Goal: Task Accomplishment & Management: Use online tool/utility

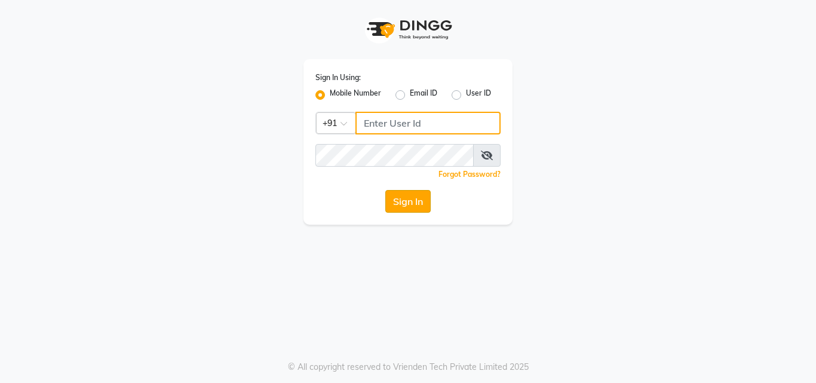
type input "9690906050"
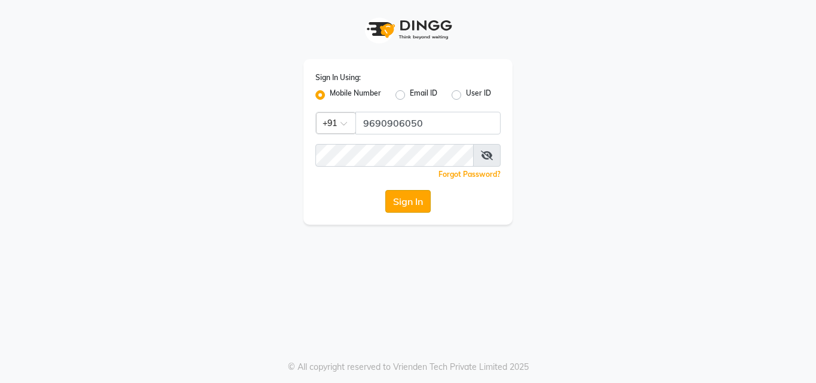
click at [406, 200] on button "Sign In" at bounding box center [407, 201] width 45 height 23
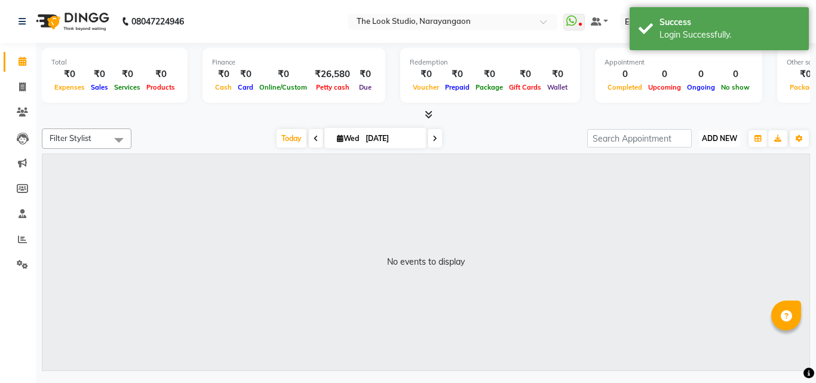
click at [725, 136] on span "ADD NEW" at bounding box center [719, 138] width 35 height 9
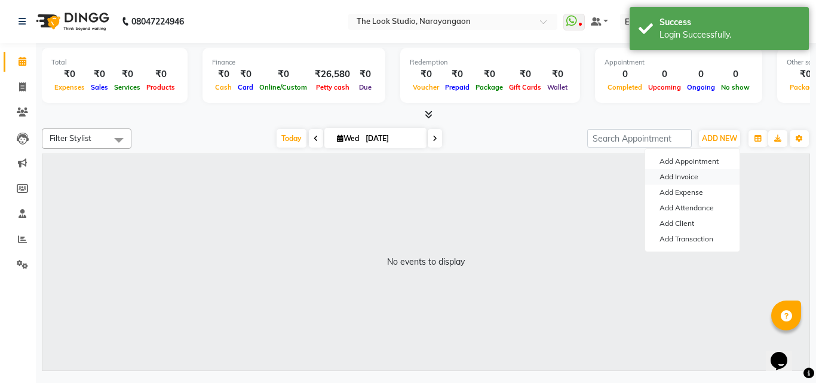
click at [686, 177] on link "Add Invoice" at bounding box center [692, 177] width 94 height 16
select select "867"
select select "service"
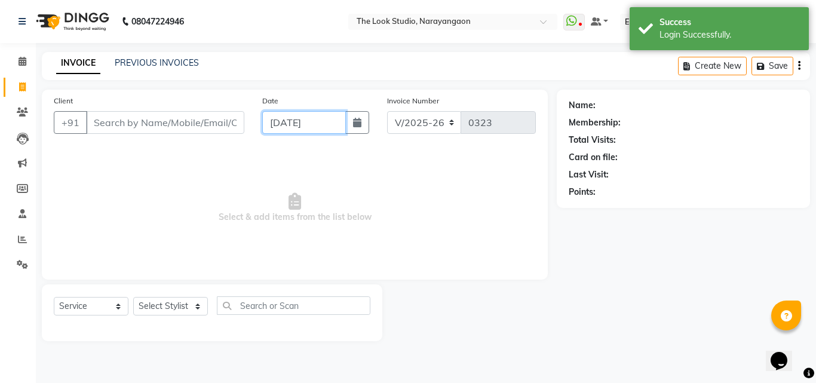
click at [279, 122] on input "[DATE]" at bounding box center [304, 122] width 84 height 23
select select "9"
select select "2025"
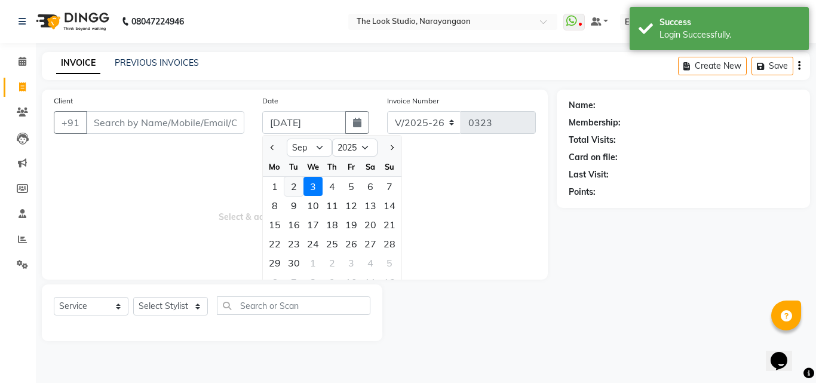
click at [295, 188] on div "2" at bounding box center [293, 186] width 19 height 19
type input "02-09-2025"
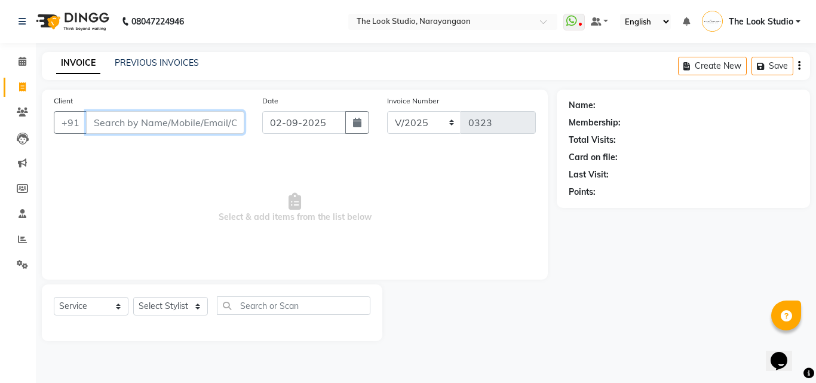
click at [137, 119] on input "Client" at bounding box center [165, 122] width 158 height 23
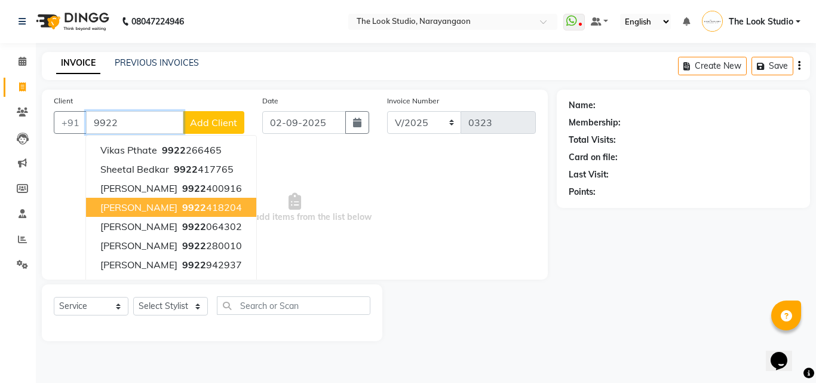
click at [182, 207] on span "9922" at bounding box center [194, 207] width 24 height 12
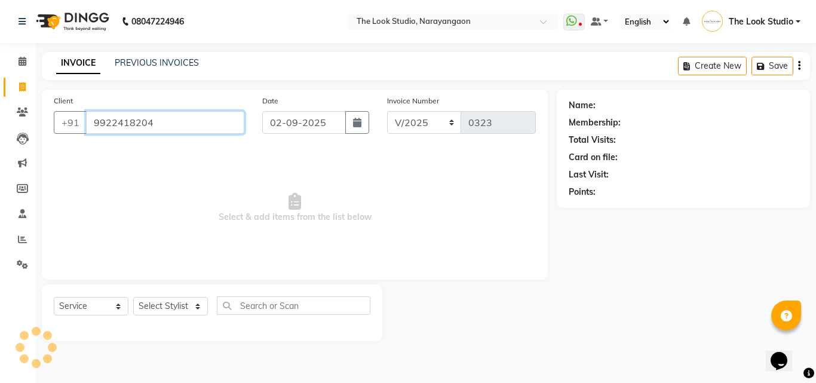
type input "9922418204"
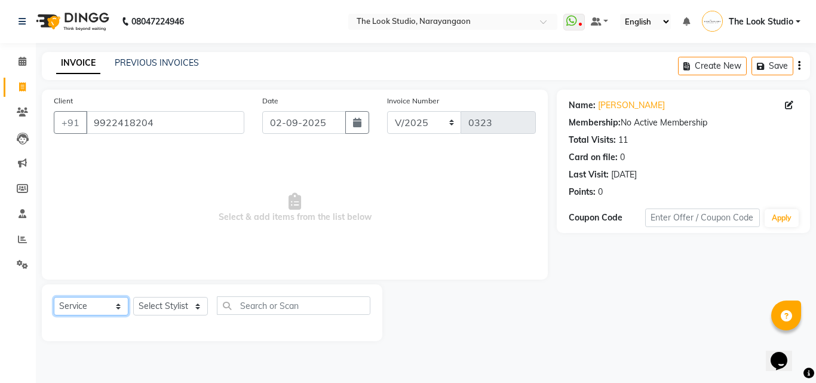
click at [82, 306] on select "Select Service Product Membership Package Voucher Prepaid Gift Card" at bounding box center [91, 306] width 75 height 19
click at [54, 297] on select "Select Service Product Membership Package Voucher Prepaid Gift Card" at bounding box center [91, 306] width 75 height 19
click at [180, 304] on select "Select Stylist Sanjivni The Look Studio" at bounding box center [170, 306] width 75 height 19
select select "86392"
click at [133, 297] on select "Select Stylist Sanjivni The Look Studio" at bounding box center [170, 306] width 75 height 19
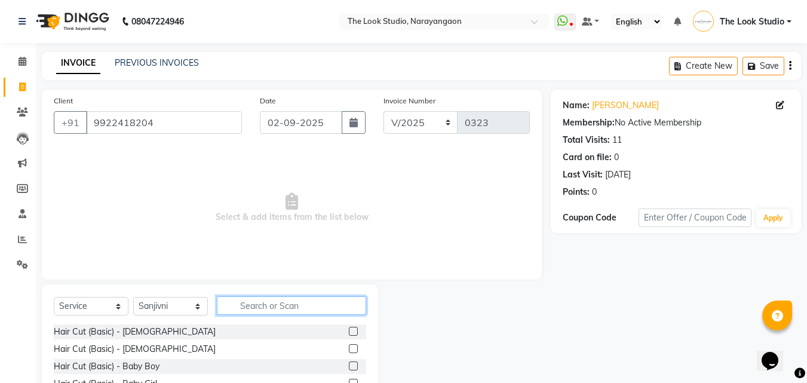
click at [265, 306] on input "text" at bounding box center [291, 305] width 149 height 19
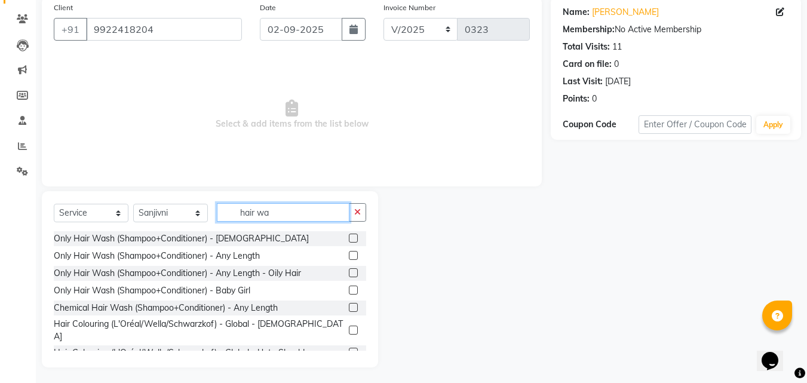
scroll to position [96, 0]
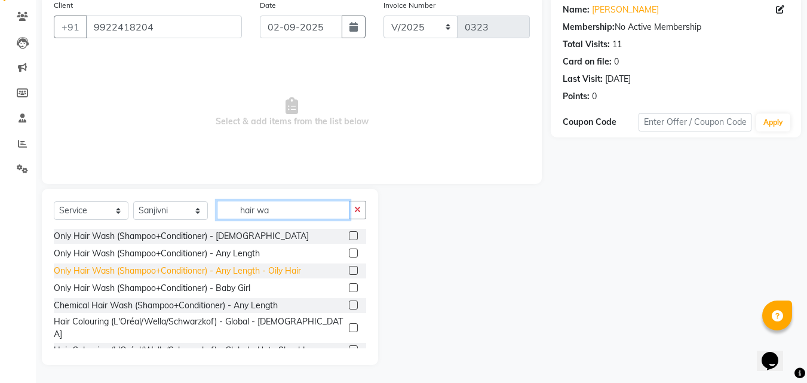
type input "hair wa"
click at [183, 266] on div "Only Hair Wash (Shampoo+Conditioner) - Any Length - Oily Hair" at bounding box center [177, 271] width 247 height 13
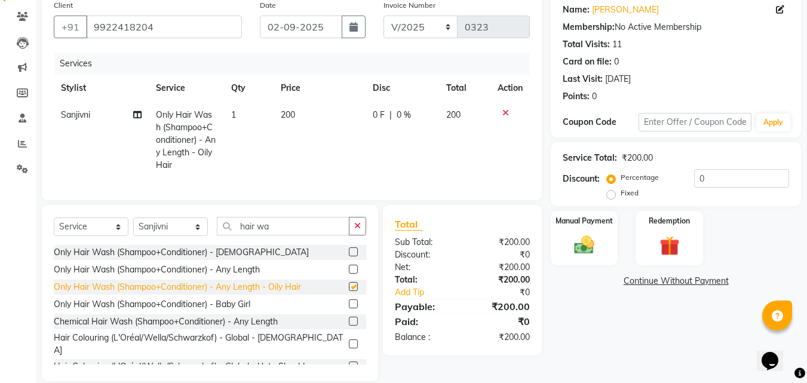
checkbox input "false"
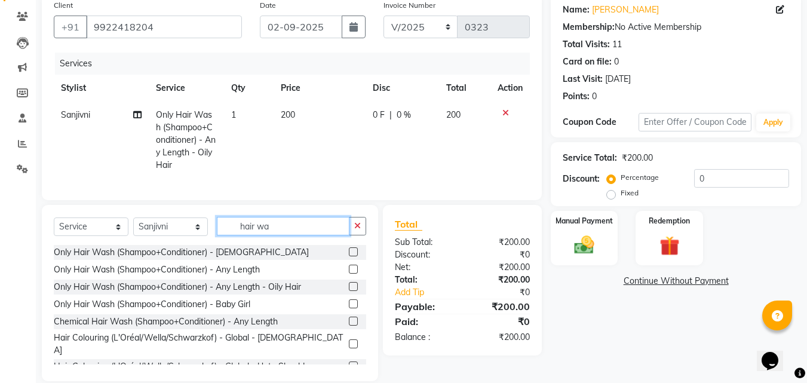
click at [280, 232] on input "hair wa" at bounding box center [283, 226] width 133 height 19
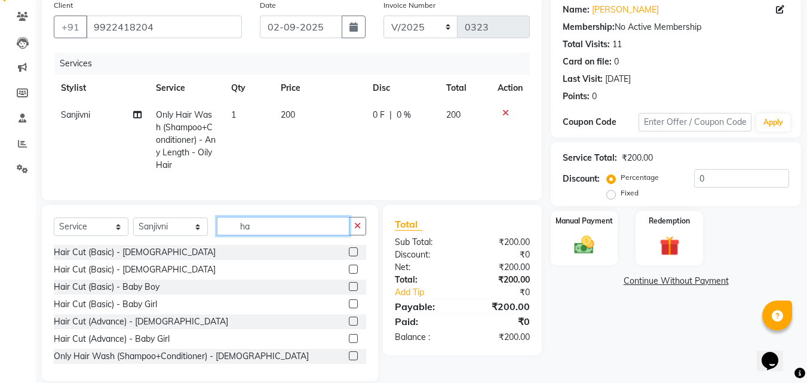
type input "h"
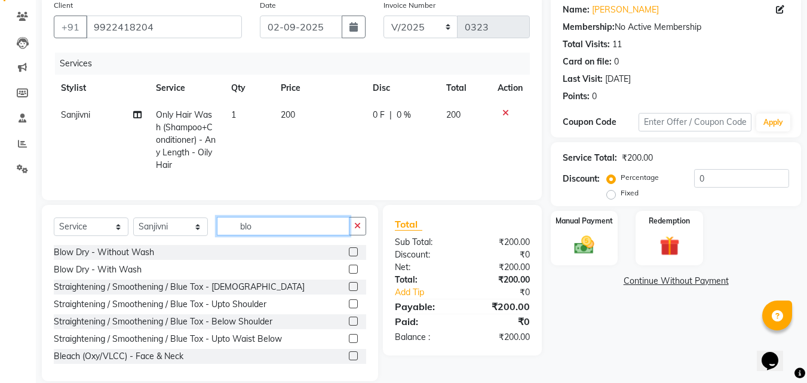
scroll to position [95, 0]
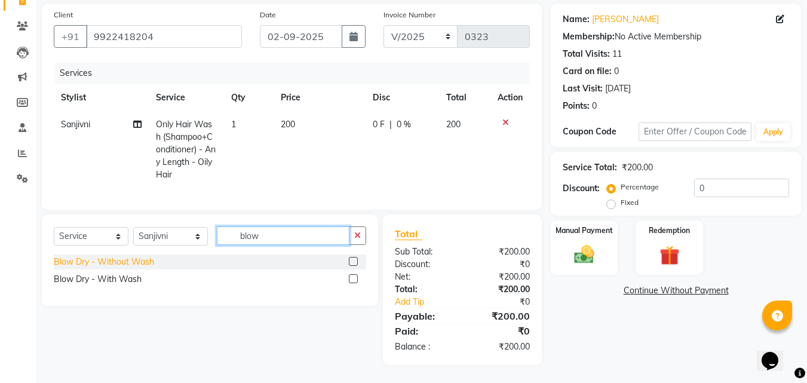
type input "blow"
click at [103, 262] on div "Blow Dry - Without Wash" at bounding box center [104, 262] width 100 height 13
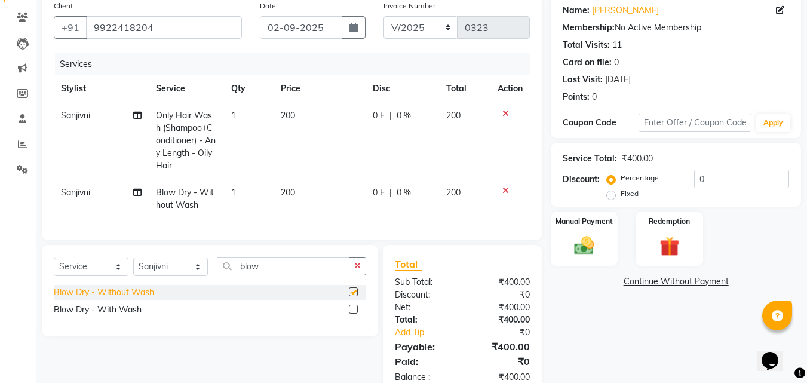
checkbox input "false"
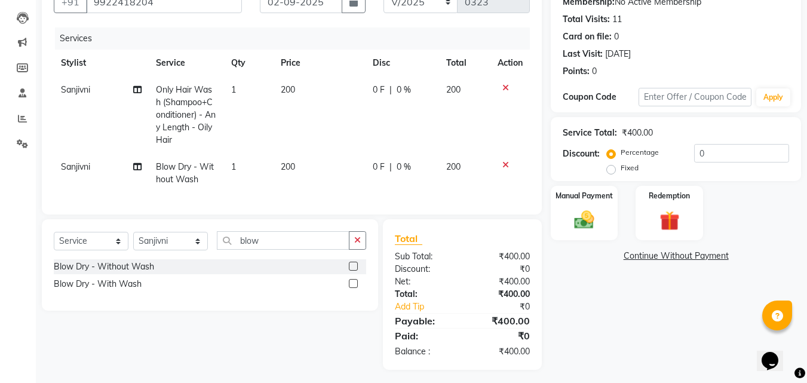
scroll to position [134, 0]
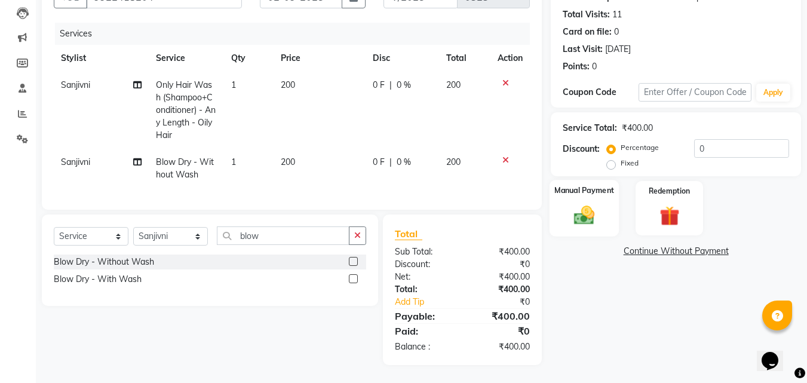
click at [608, 185] on label "Manual Payment" at bounding box center [584, 190] width 60 height 11
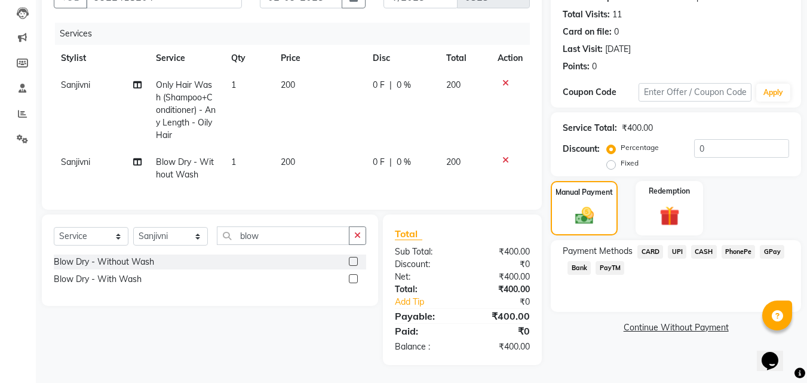
click at [704, 245] on span "CASH" at bounding box center [704, 252] width 26 height 14
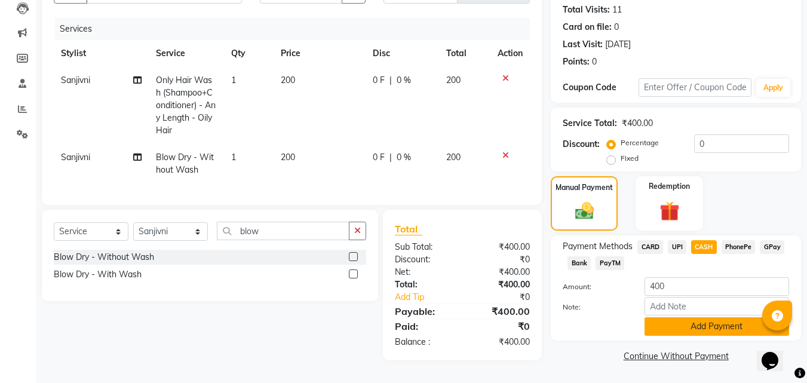
click at [697, 322] on button "Add Payment" at bounding box center [717, 326] width 145 height 19
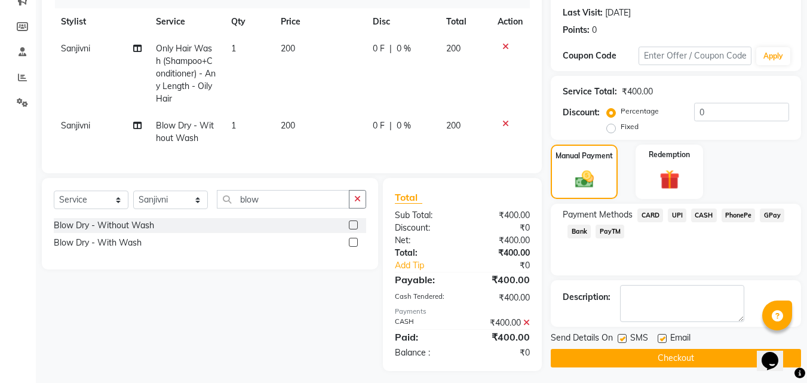
scroll to position [177, 0]
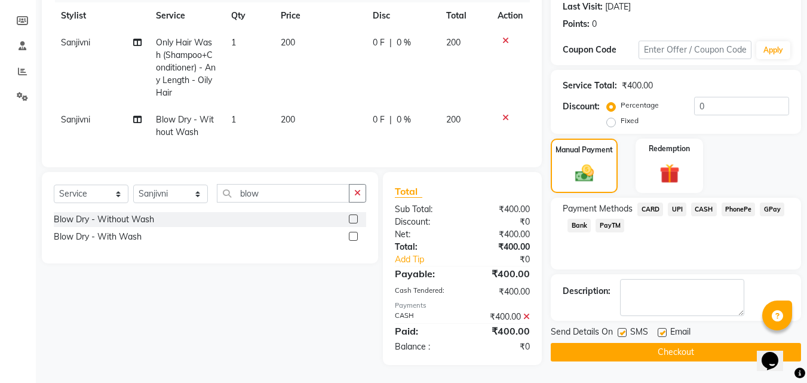
click at [675, 343] on button "Checkout" at bounding box center [676, 352] width 250 height 19
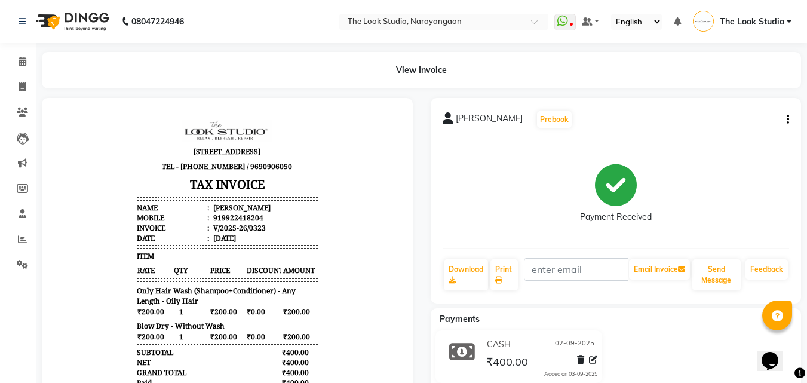
select select "service"
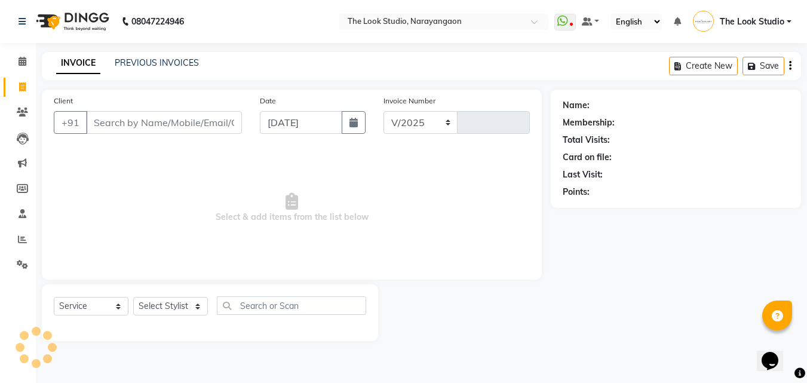
select select "867"
type input "0324"
